Goal: Book appointment/travel/reservation

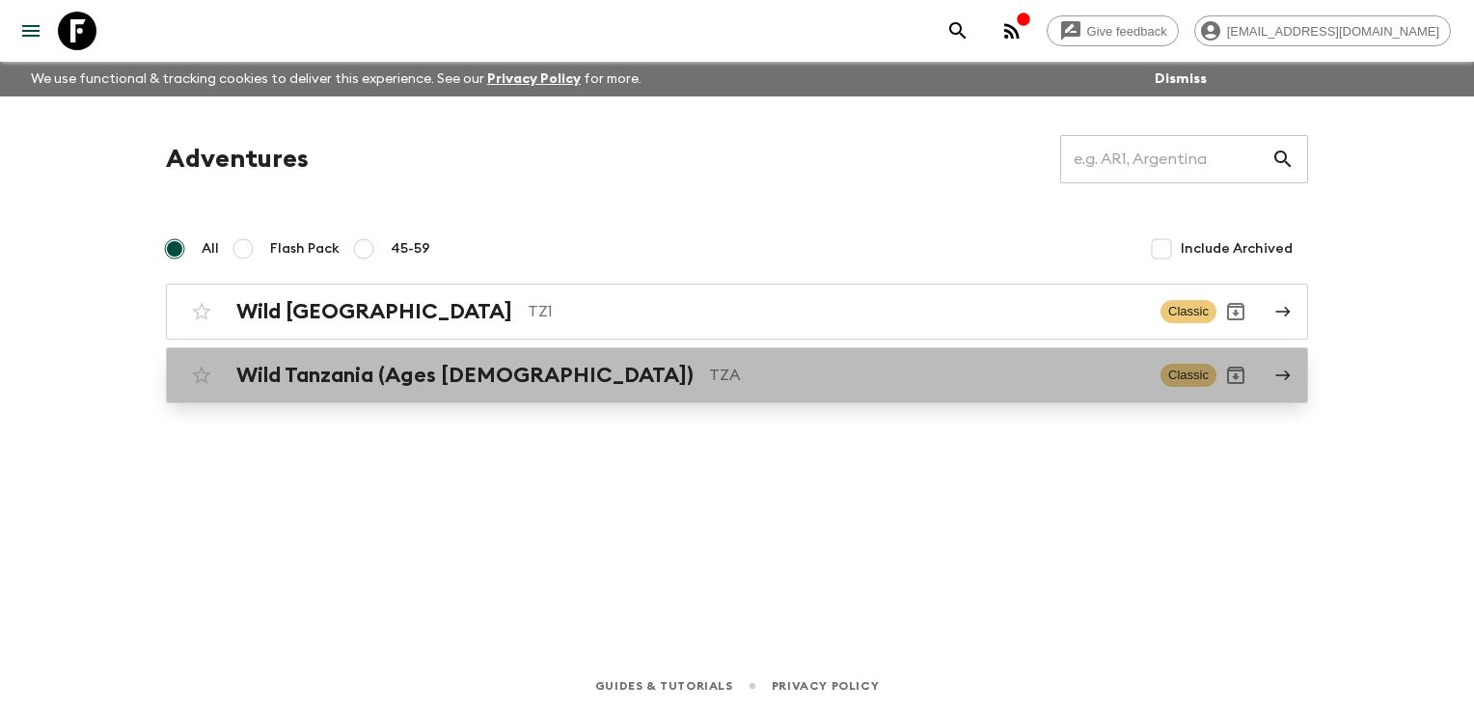
click at [301, 363] on h2 "Wild Tanzania (Ages [DEMOGRAPHIC_DATA])" at bounding box center [464, 375] width 457 height 25
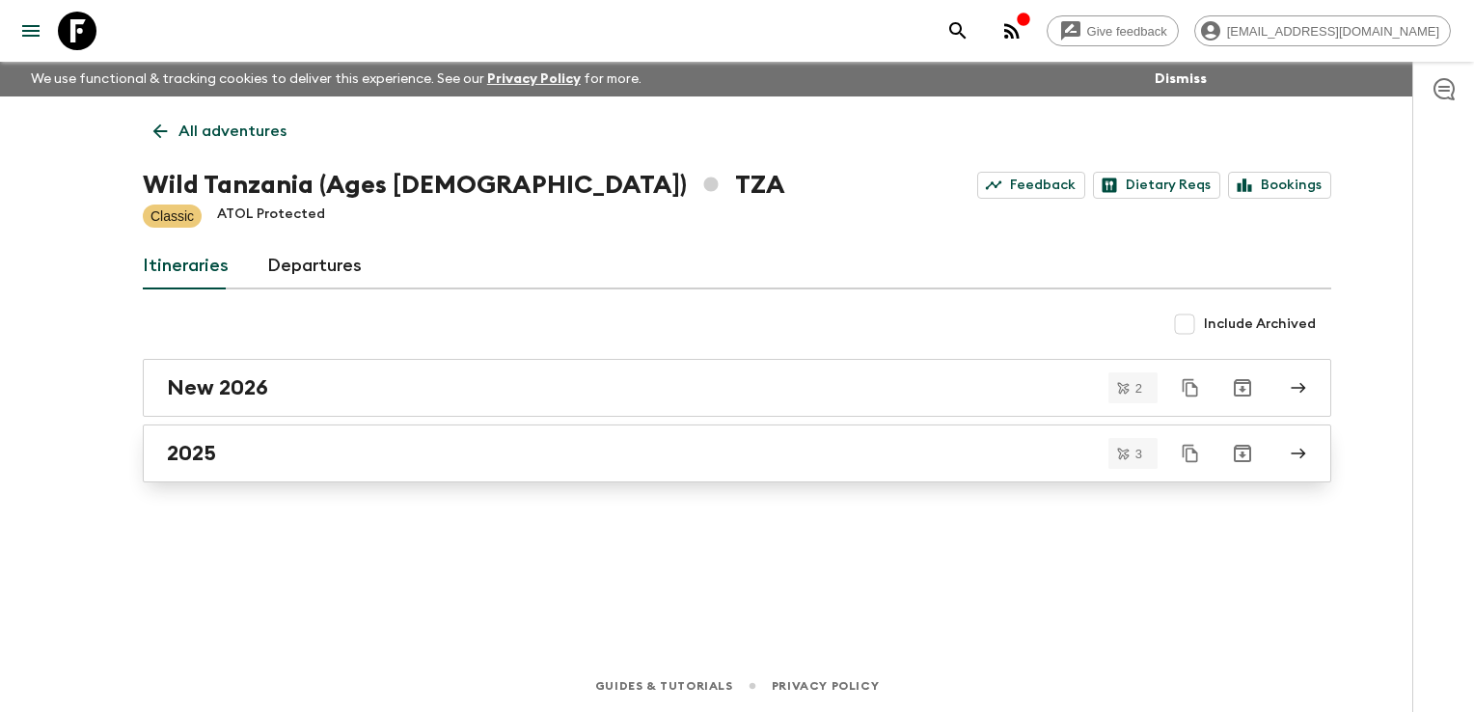
click at [252, 446] on div "2025" at bounding box center [719, 453] width 1104 height 25
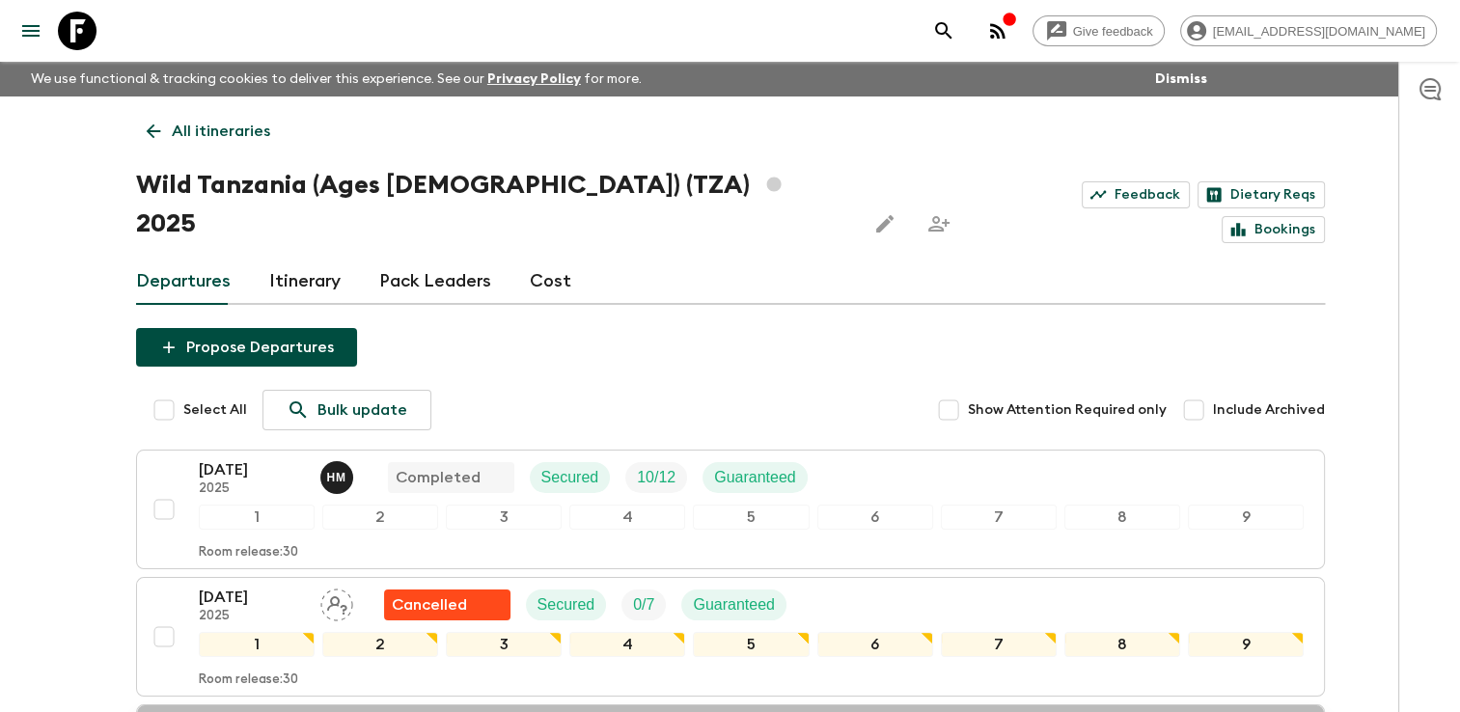
click at [231, 711] on p "[DATE]" at bounding box center [252, 724] width 106 height 23
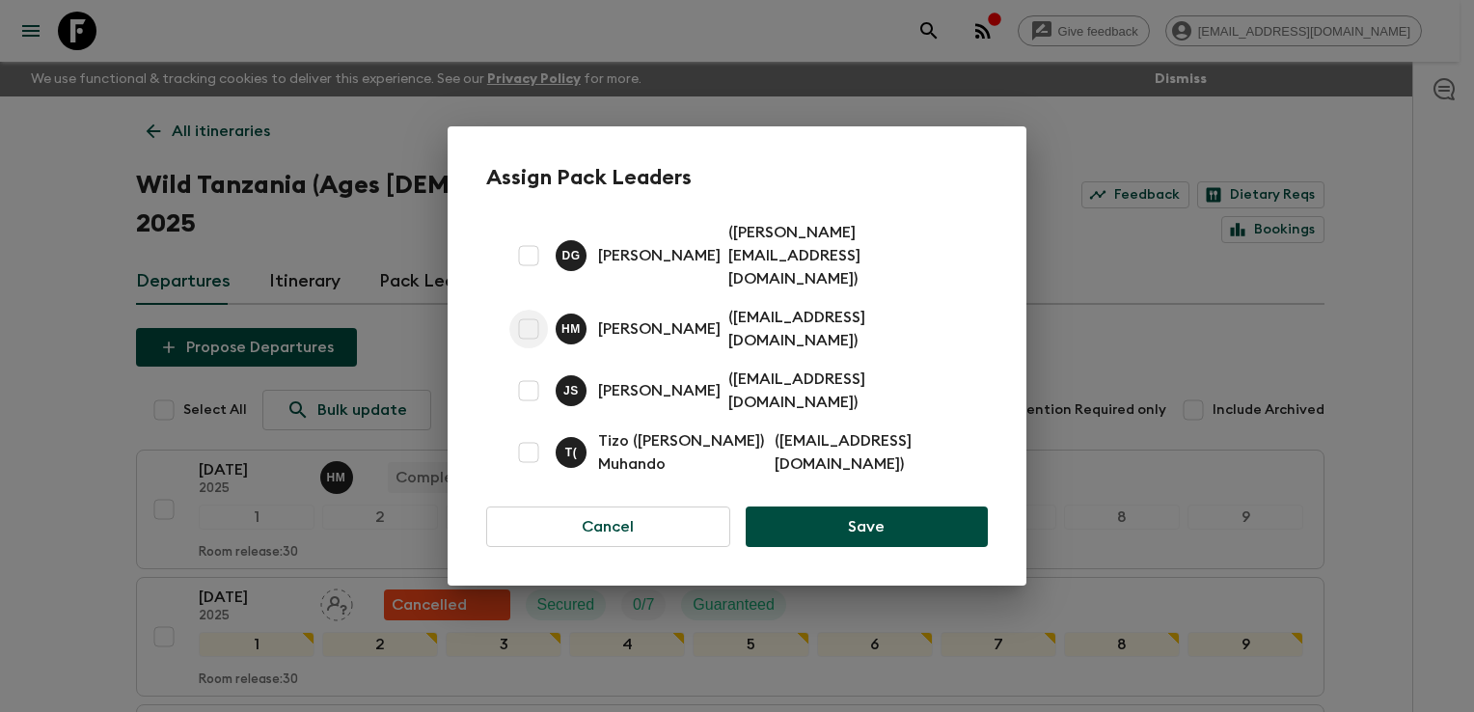
click at [529, 318] on input "checkbox" at bounding box center [528, 329] width 39 height 39
checkbox input "true"
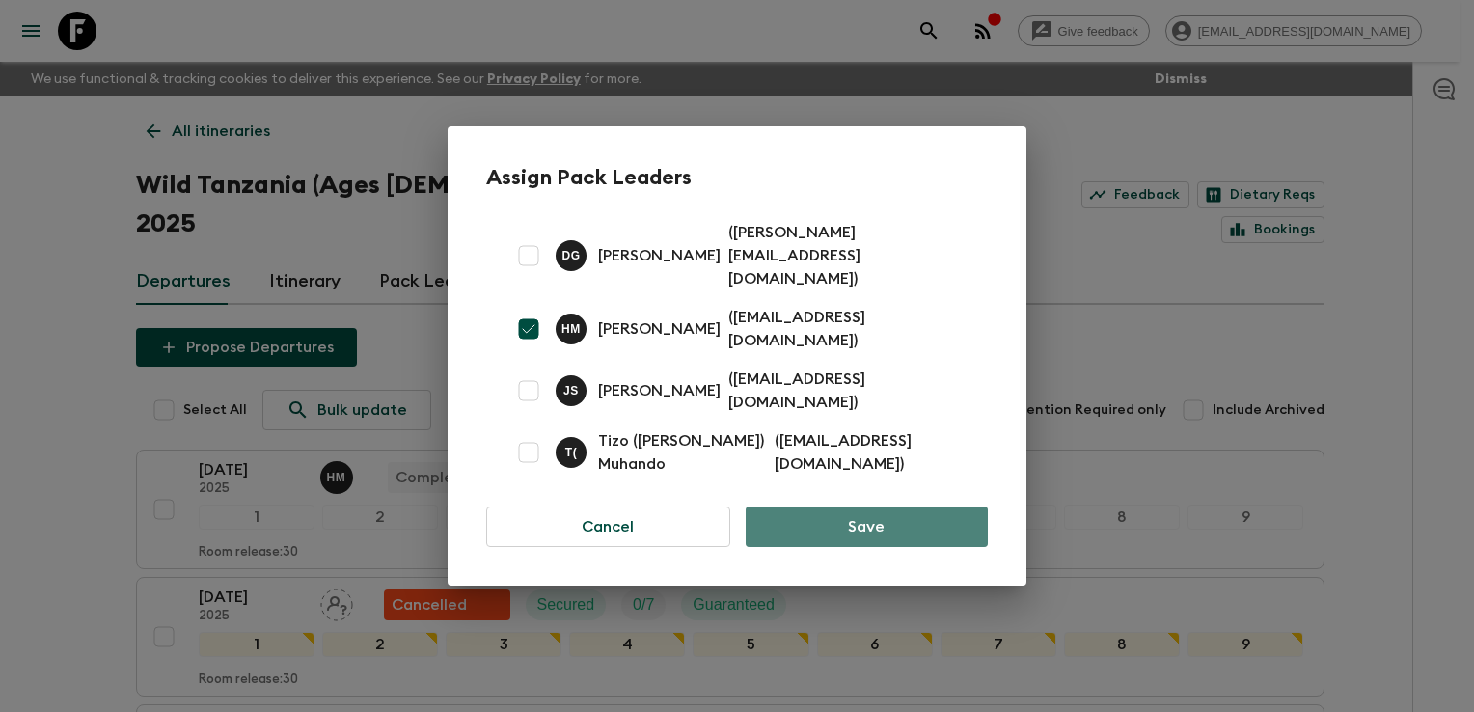
click at [835, 506] on button "Save" at bounding box center [867, 526] width 242 height 41
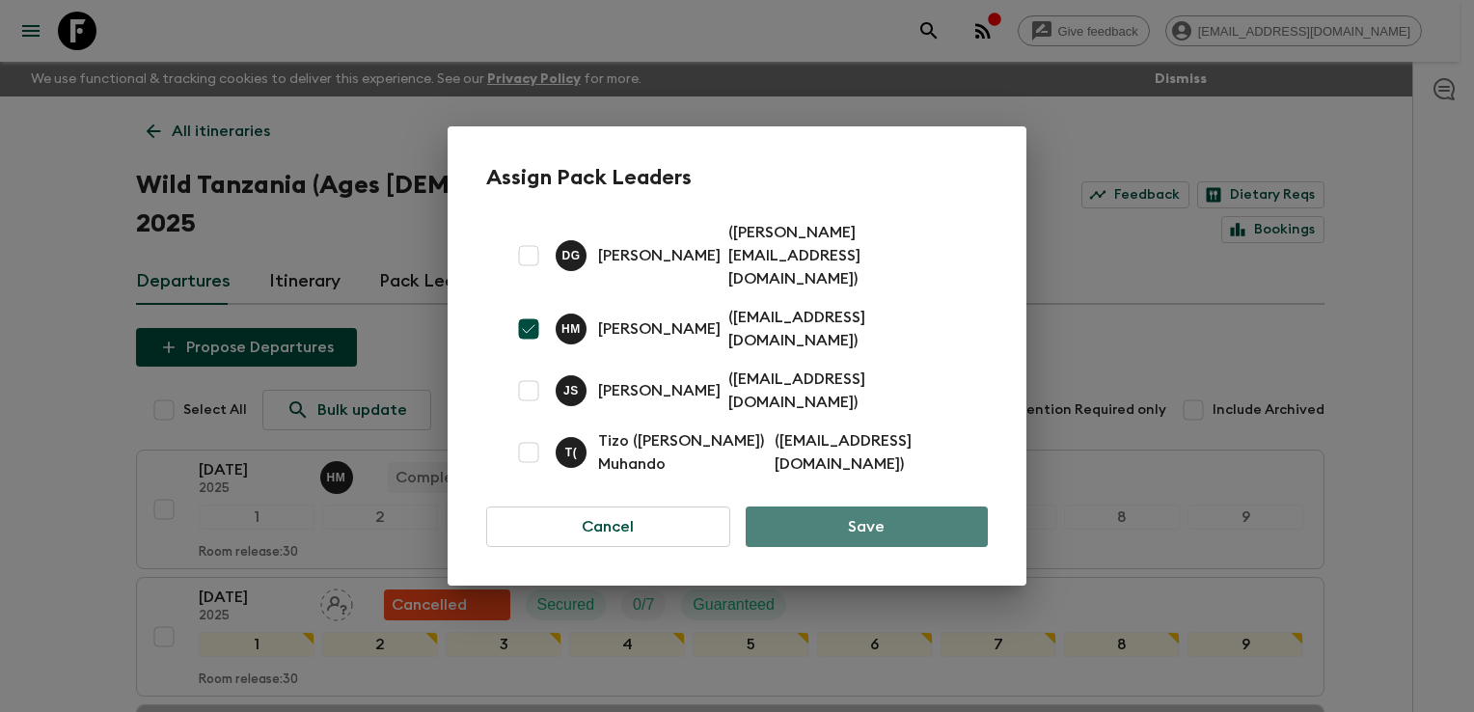
click at [835, 506] on button "Save" at bounding box center [867, 526] width 242 height 41
